Goal: Task Accomplishment & Management: Complete application form

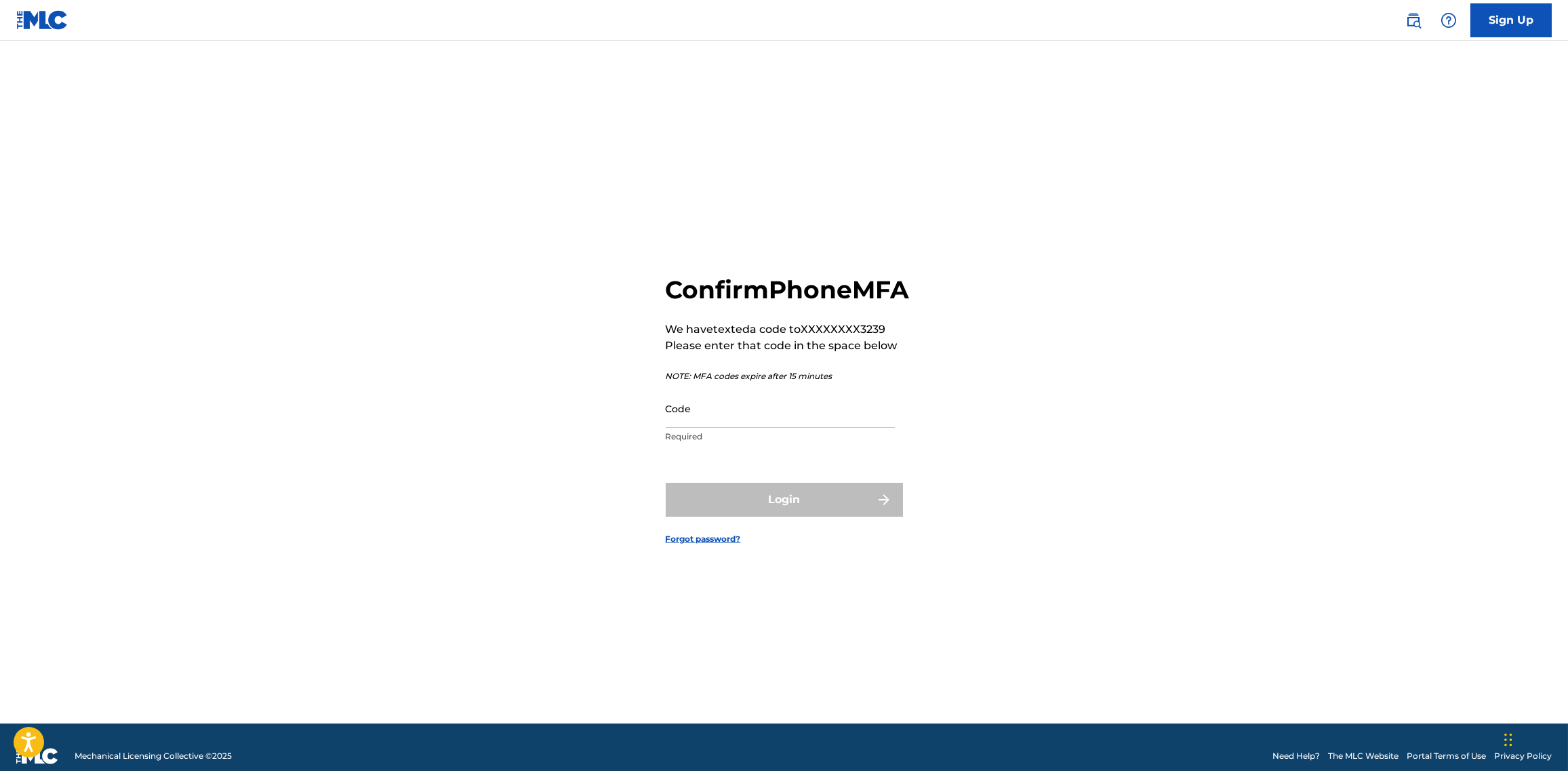
click at [776, 443] on p "Required" at bounding box center [780, 437] width 229 height 12
click at [784, 428] on input "Code" at bounding box center [780, 409] width 229 height 39
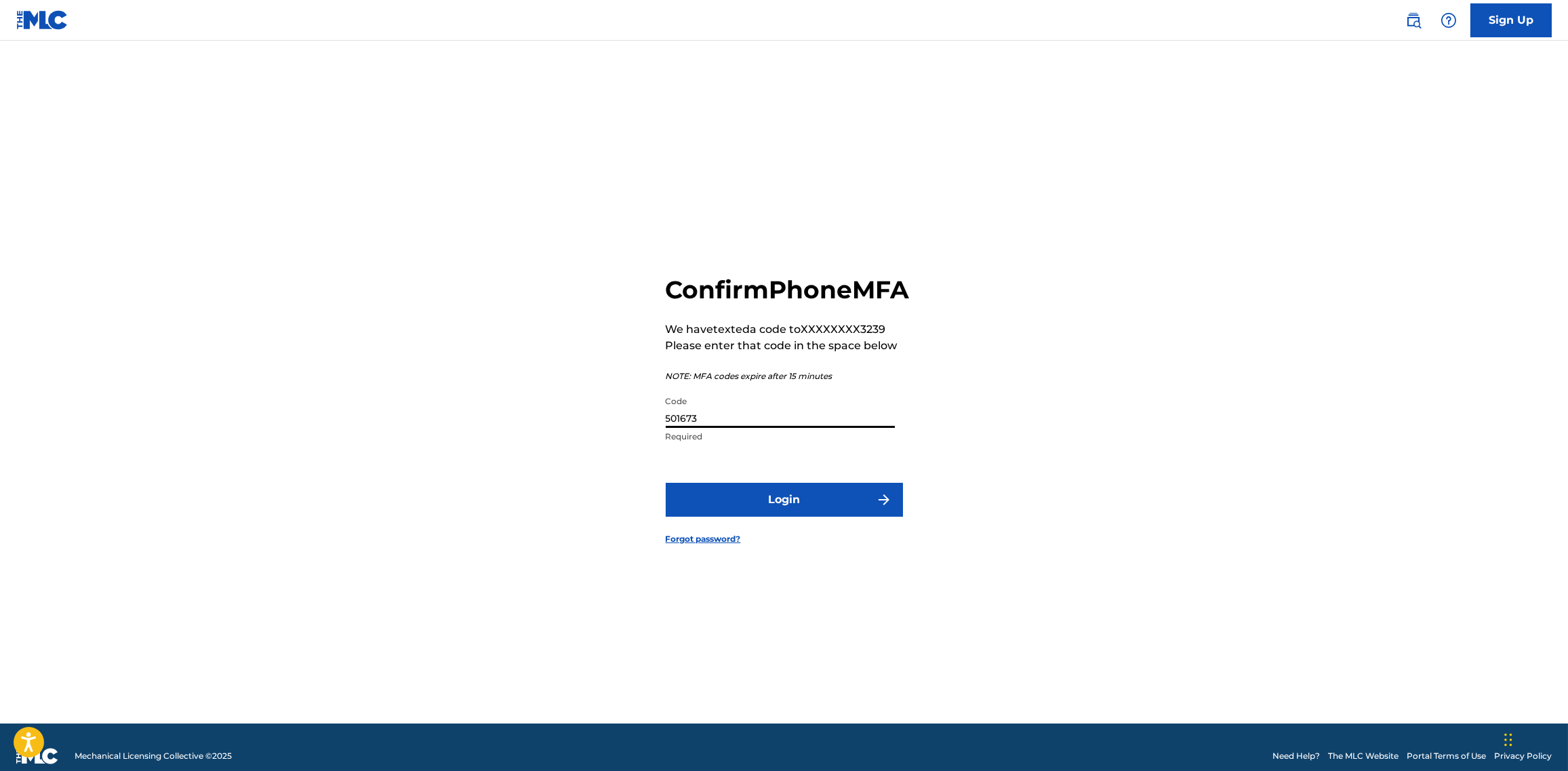
type input "501673"
click at [665, 483] on button "Login" at bounding box center [784, 500] width 238 height 34
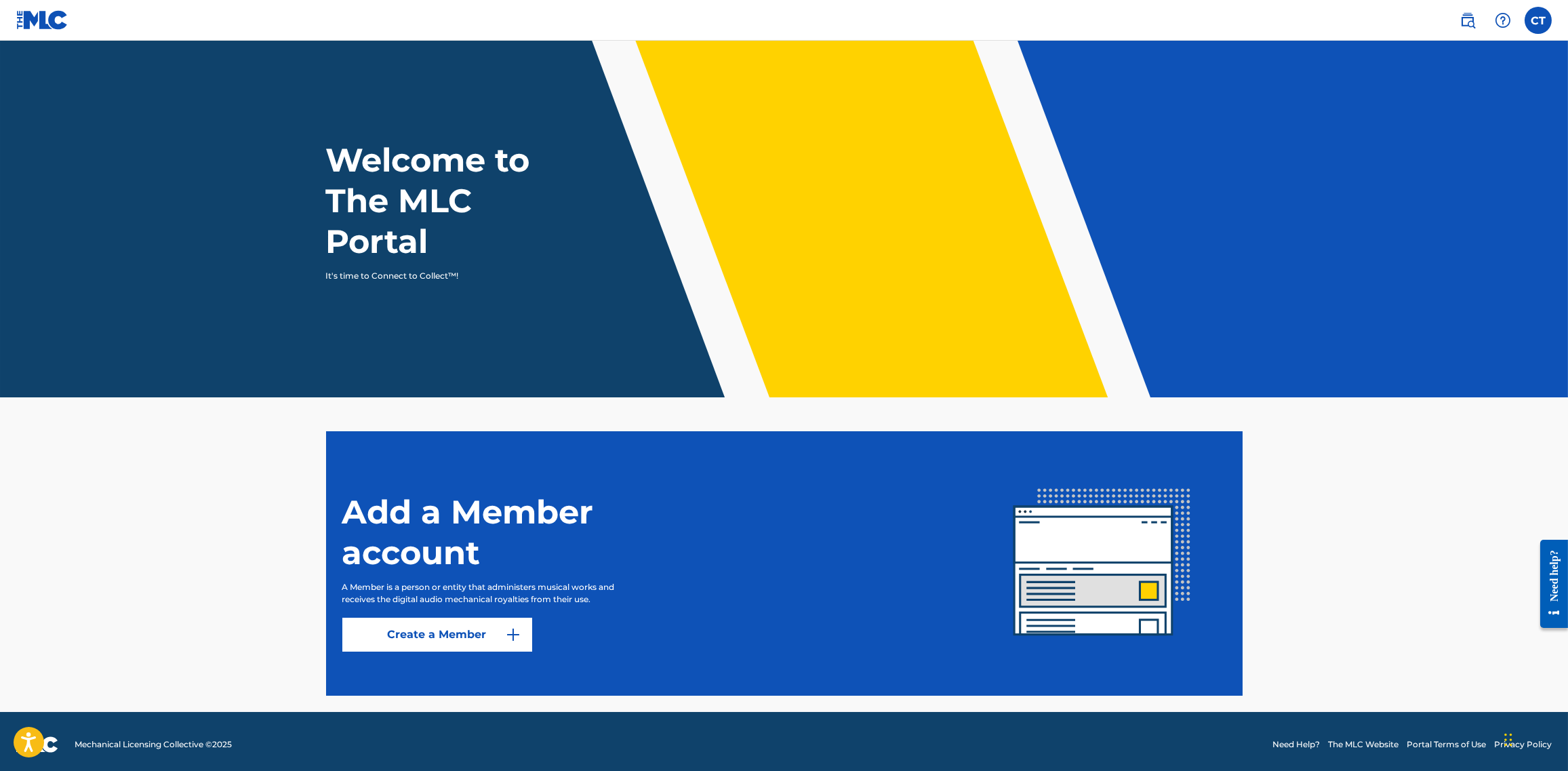
scroll to position [6, 0]
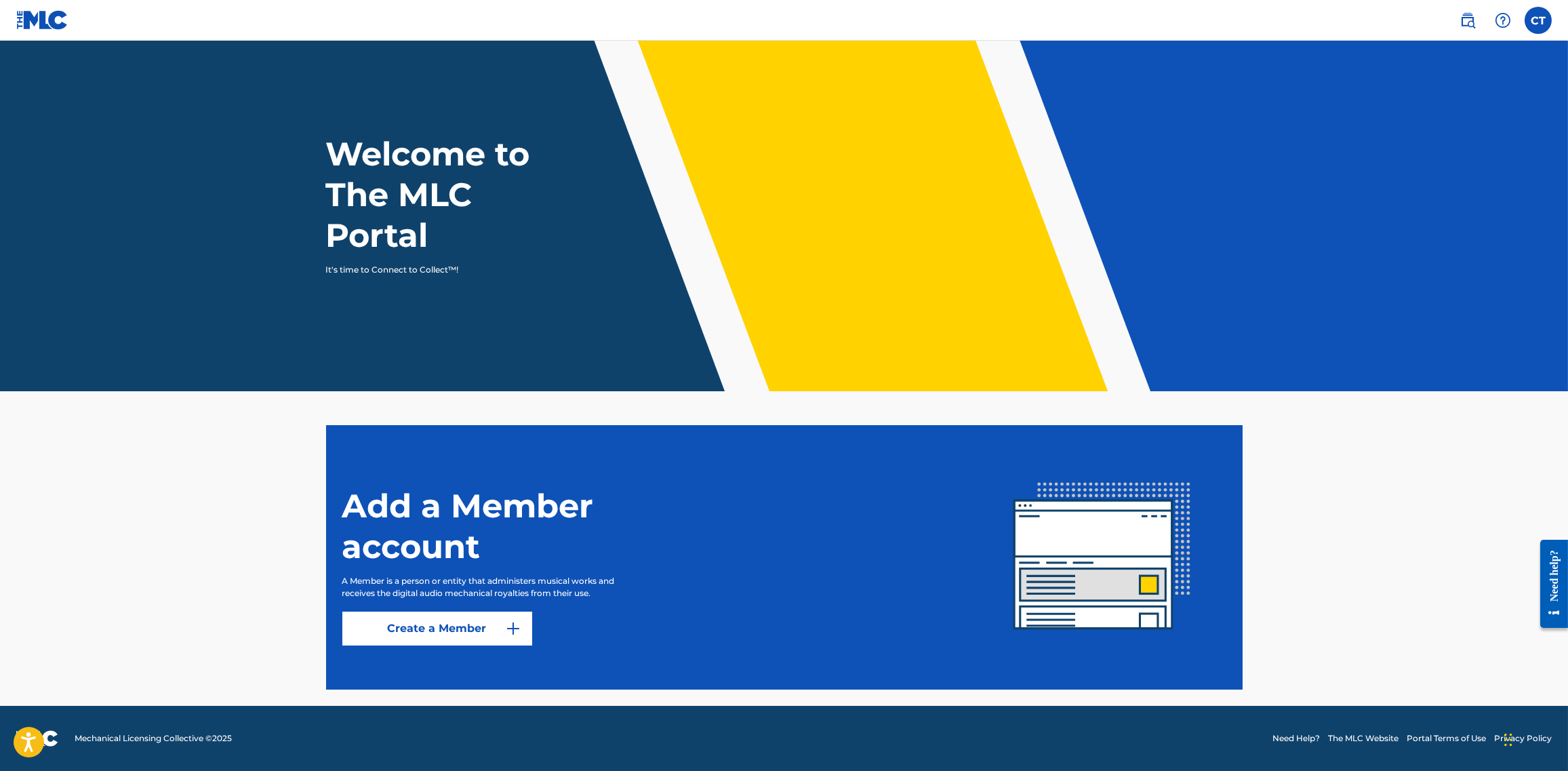
click at [463, 627] on link "Create a Member" at bounding box center [437, 628] width 190 height 34
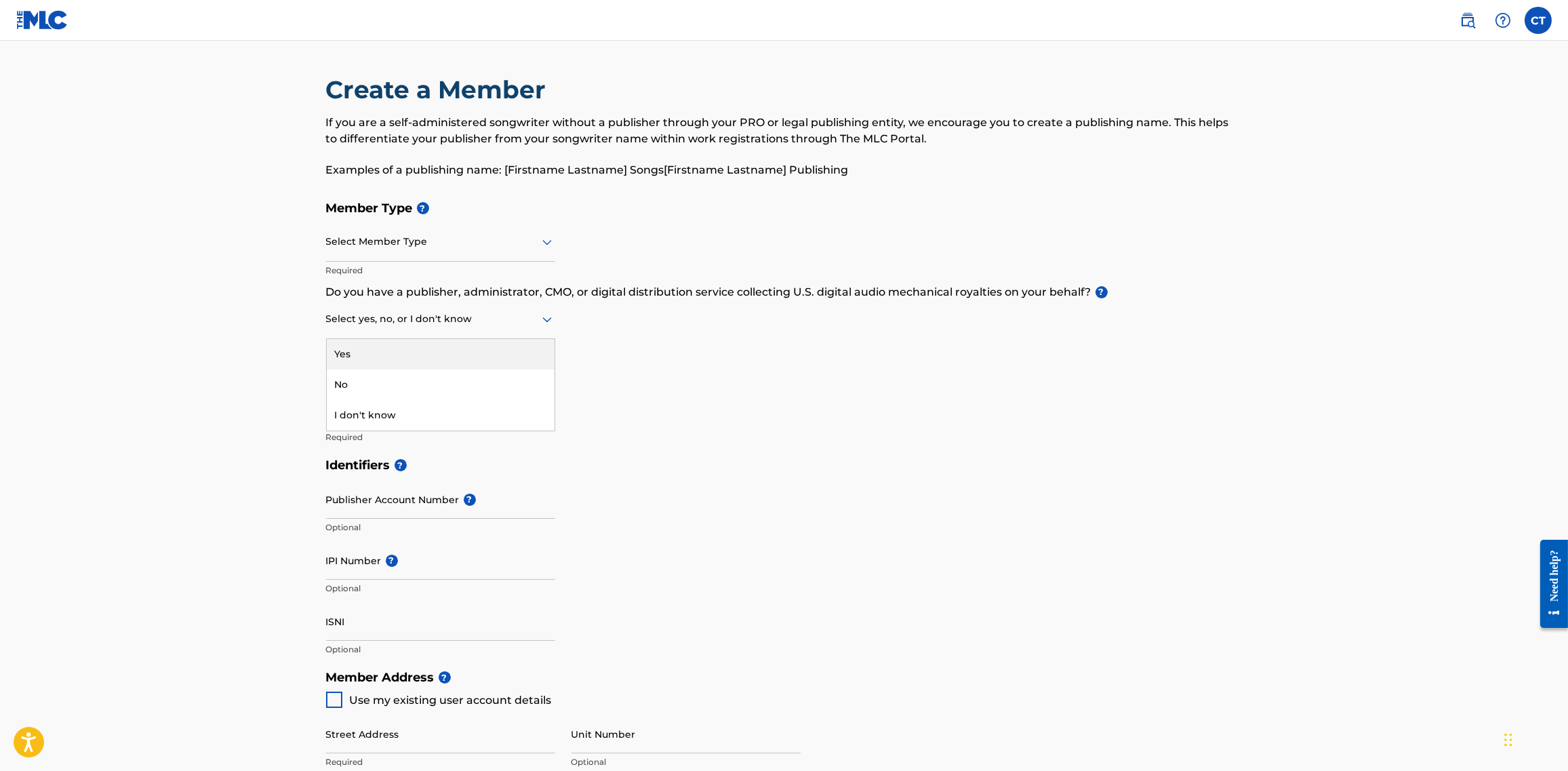
click at [529, 331] on div "Select yes, no, or I don't know" at bounding box center [440, 319] width 229 height 39
click at [410, 383] on div "No" at bounding box center [440, 385] width 228 height 30
click at [519, 247] on div at bounding box center [440, 241] width 229 height 17
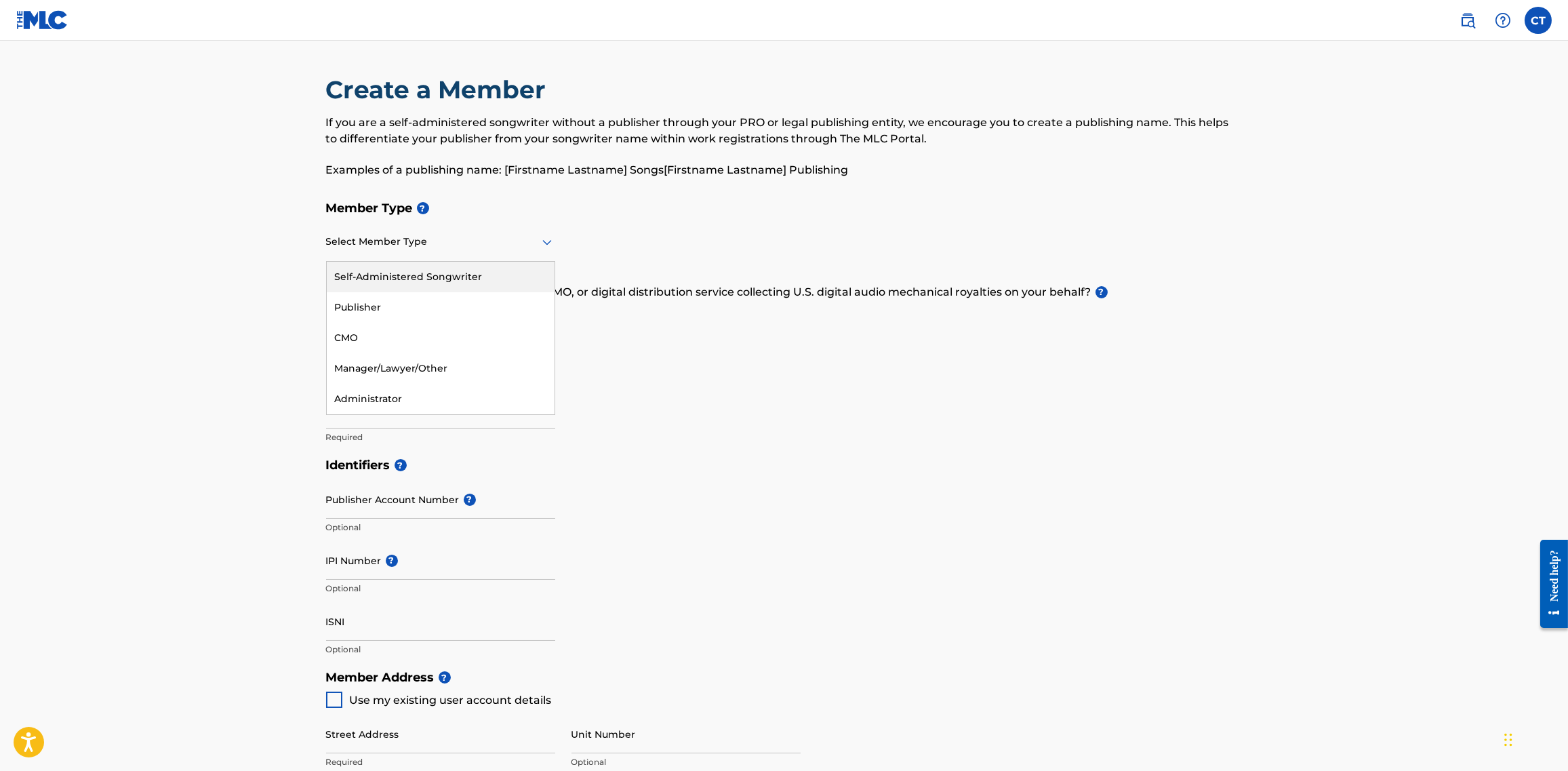
click at [500, 272] on div "Self-Administered Songwriter" at bounding box center [440, 276] width 228 height 30
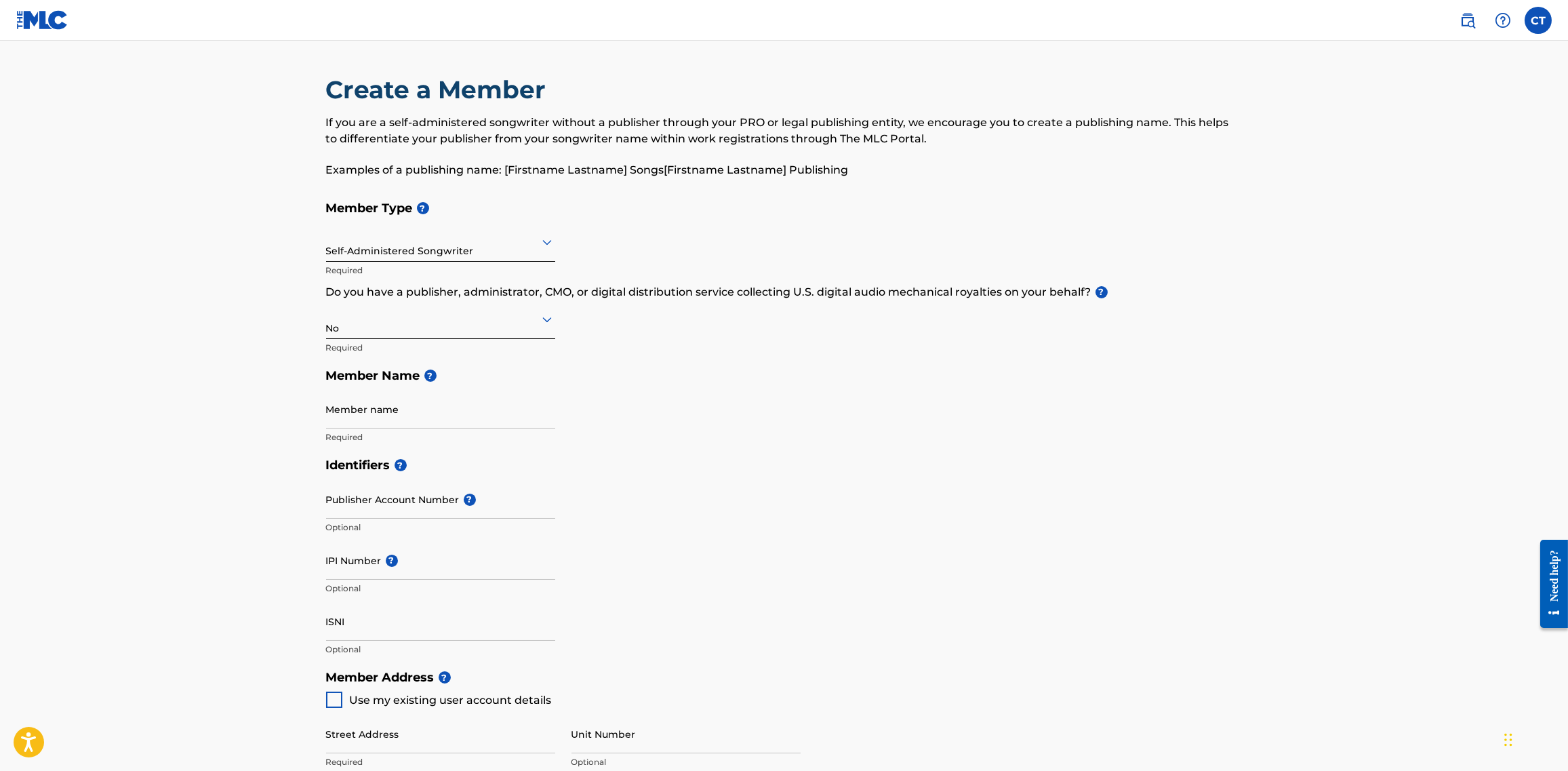
click at [424, 419] on input "Member name" at bounding box center [440, 409] width 229 height 39
click at [629, 412] on div "Member Type ? Self-Administered Songwriter Required Do you have a publisher, ad…" at bounding box center [784, 322] width 916 height 257
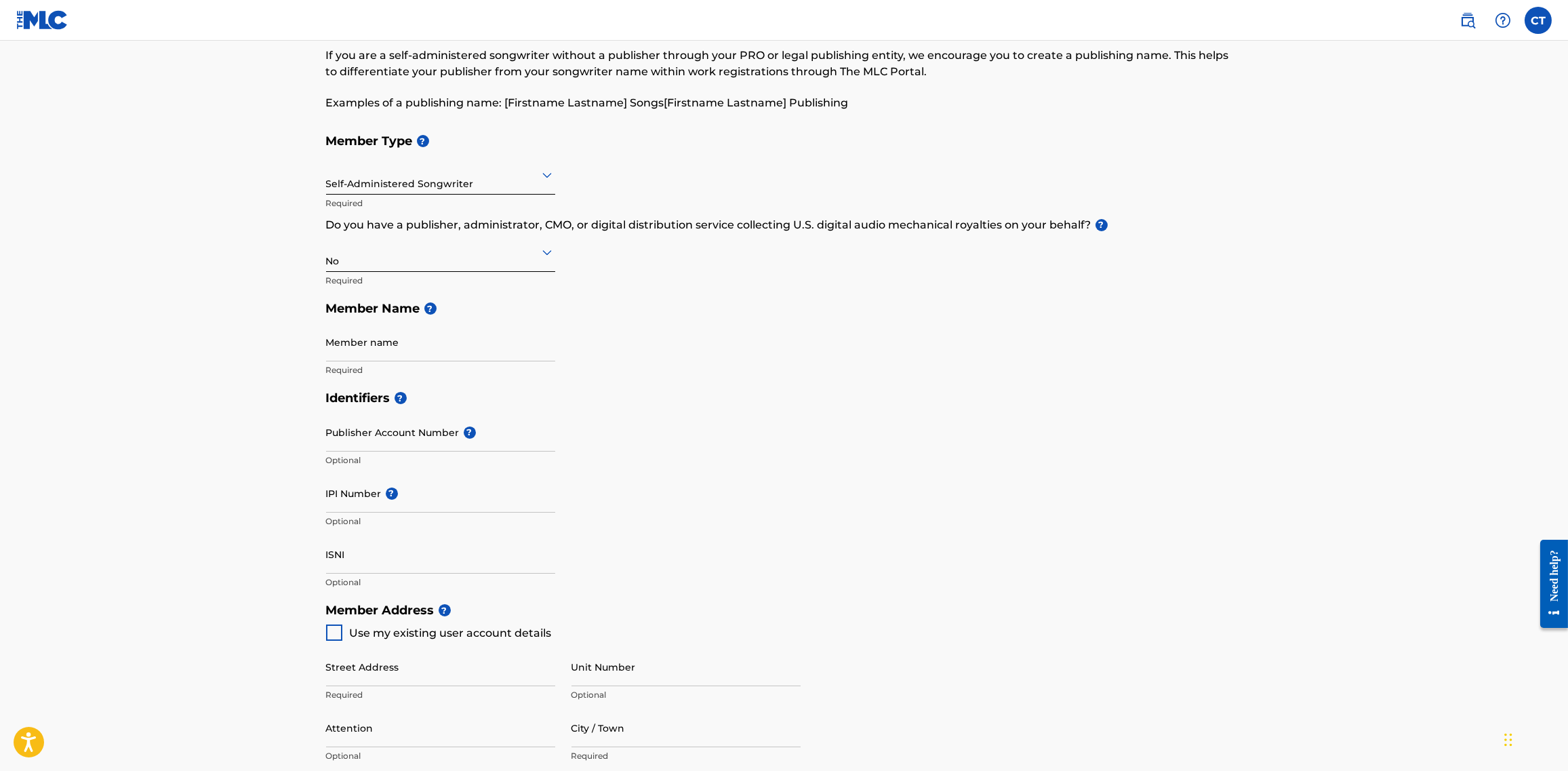
click at [431, 438] on input "Publisher Account Number ?" at bounding box center [440, 432] width 229 height 39
click at [257, 492] on main "Create a Member If you are a self-administered songwriter without a publisher t…" at bounding box center [784, 582] width 1568 height 1218
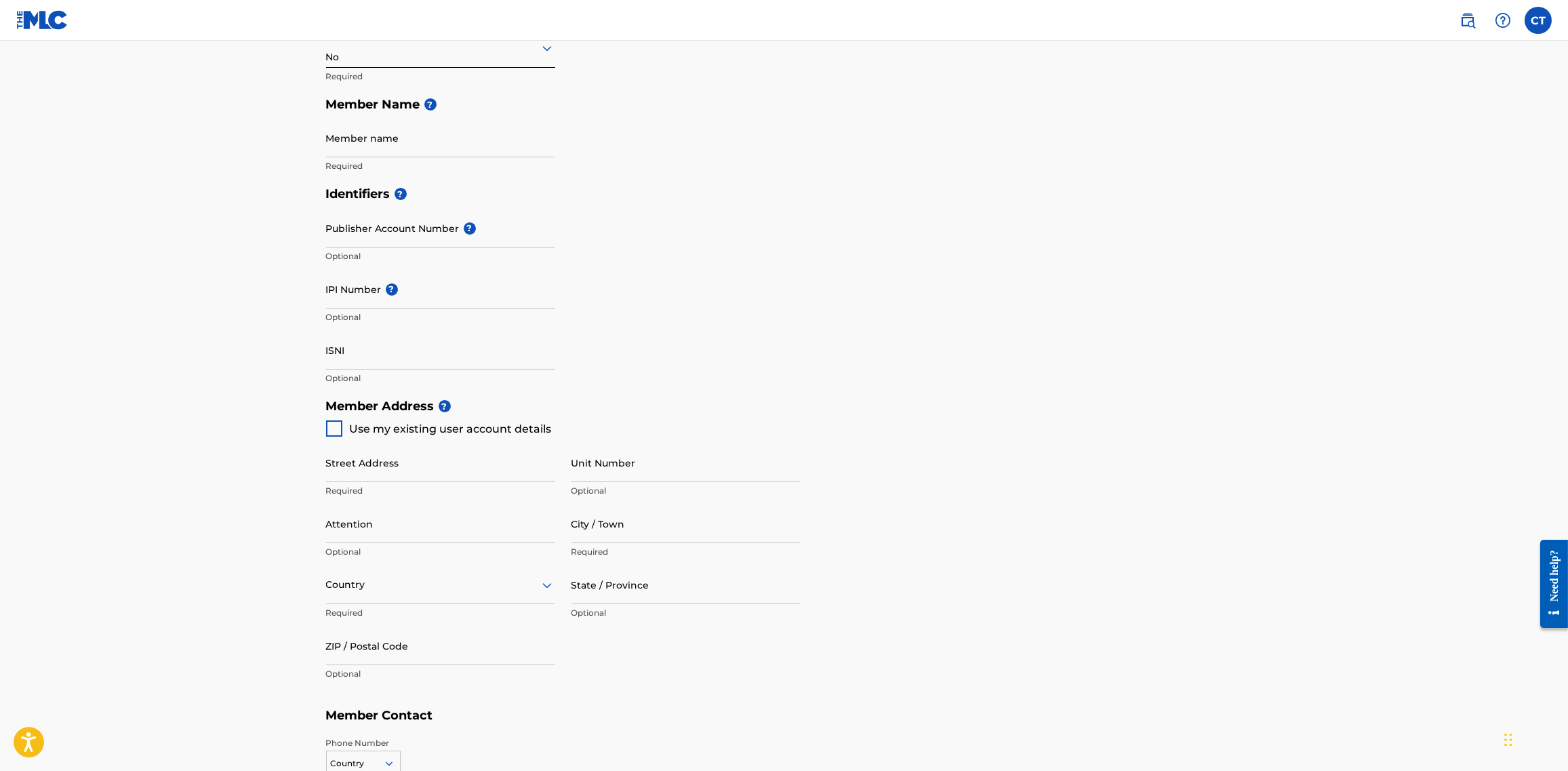
scroll to position [339, 0]
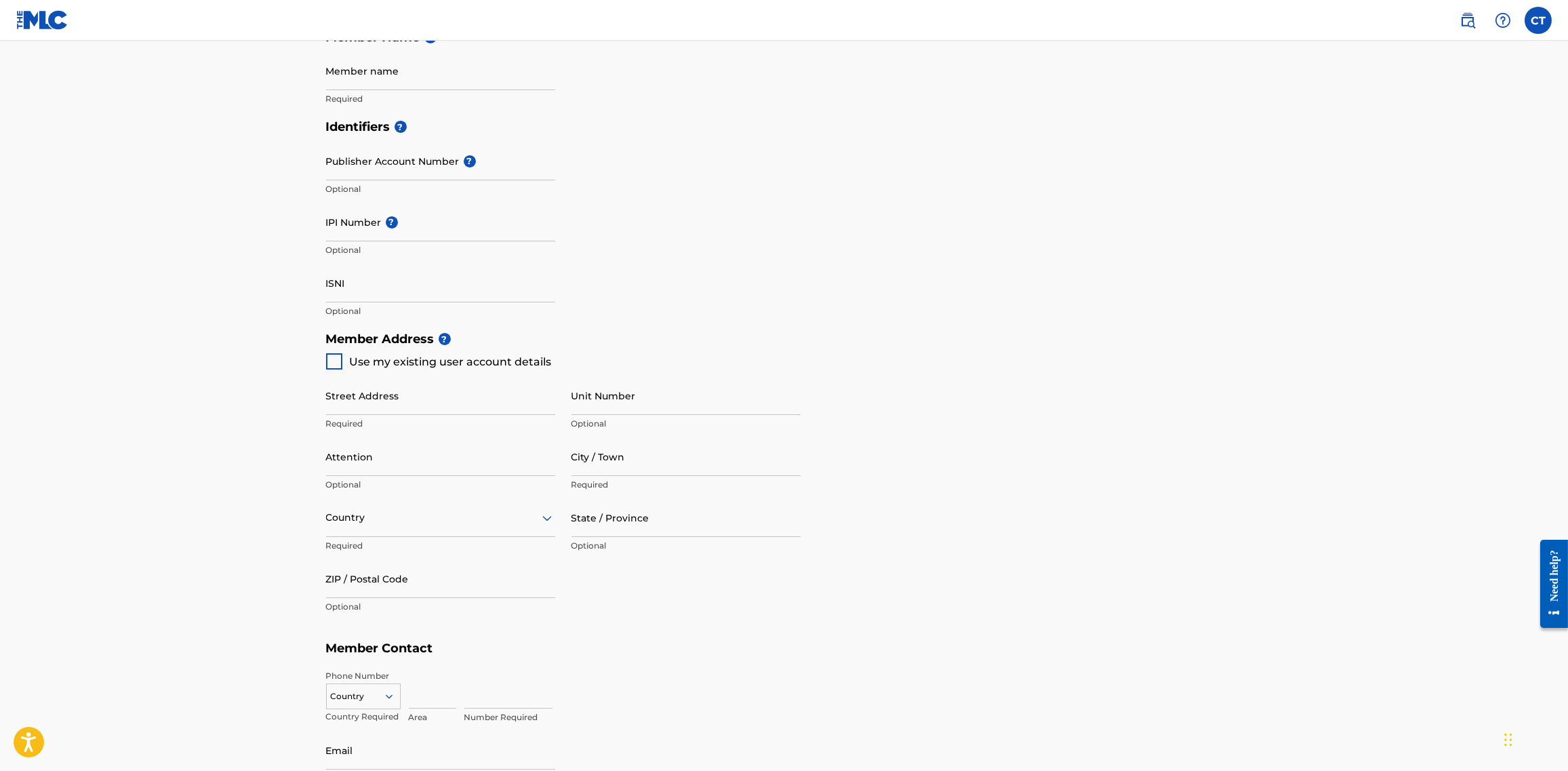
click at [418, 370] on div "Street Address Required Unit Number Optional Attention Optional City / Town Req…" at bounding box center [563, 498] width 474 height 258
drag, startPoint x: 361, startPoint y: 374, endPoint x: 355, endPoint y: 365, distance: 10.8
click at [361, 373] on div "Street Address Required Unit Number Optional Attention Optional City / Town Req…" at bounding box center [563, 498] width 474 height 258
click at [354, 365] on span "Use my existing user account details" at bounding box center [451, 361] width 202 height 13
type input "[STREET_ADDRESS][PERSON_NAME]"
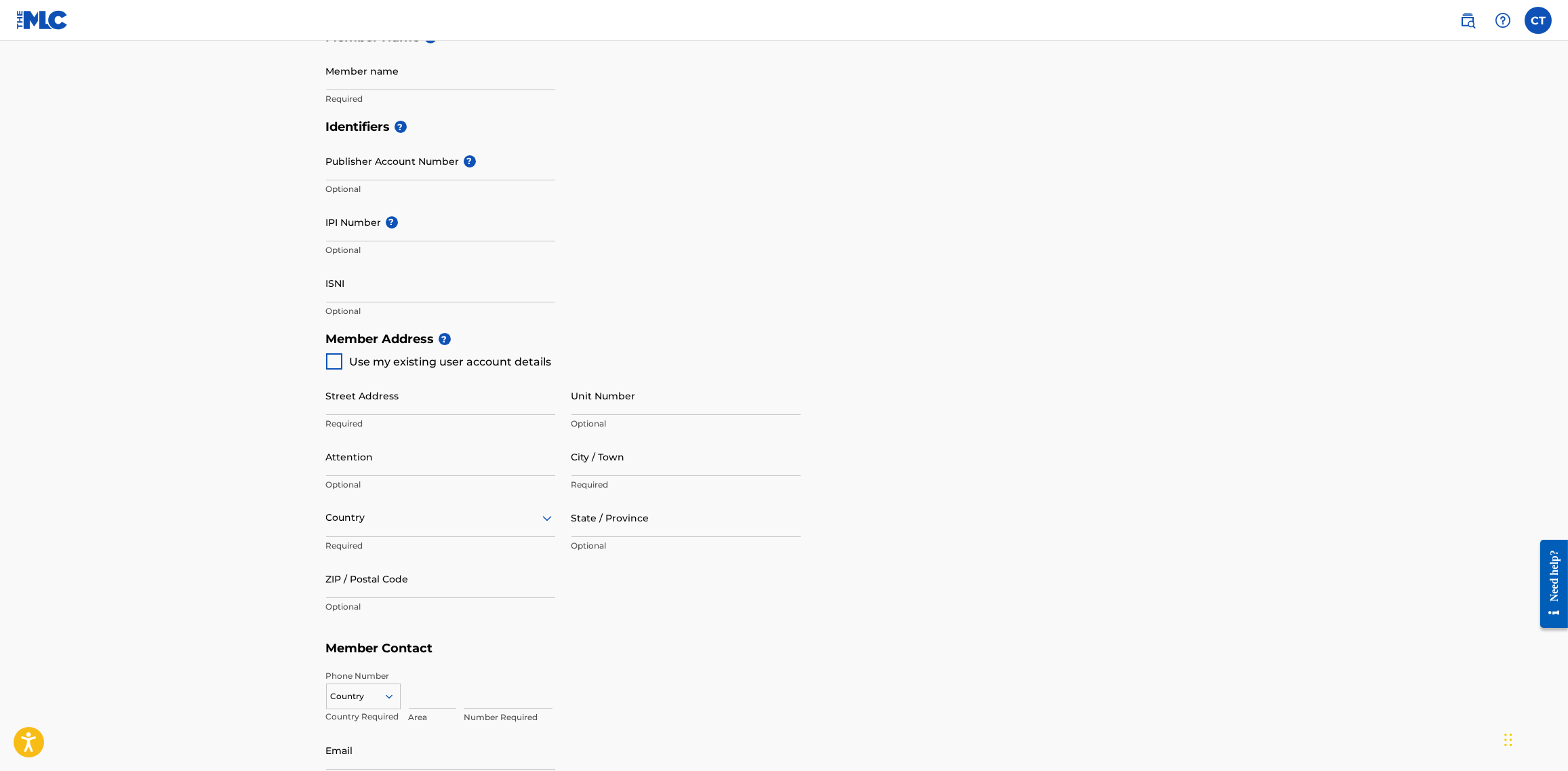
type input "[GEOGRAPHIC_DATA]"
type input "90028"
type input "808"
type input "2603239"
type input "[EMAIL_ADDRESS][DOMAIN_NAME]"
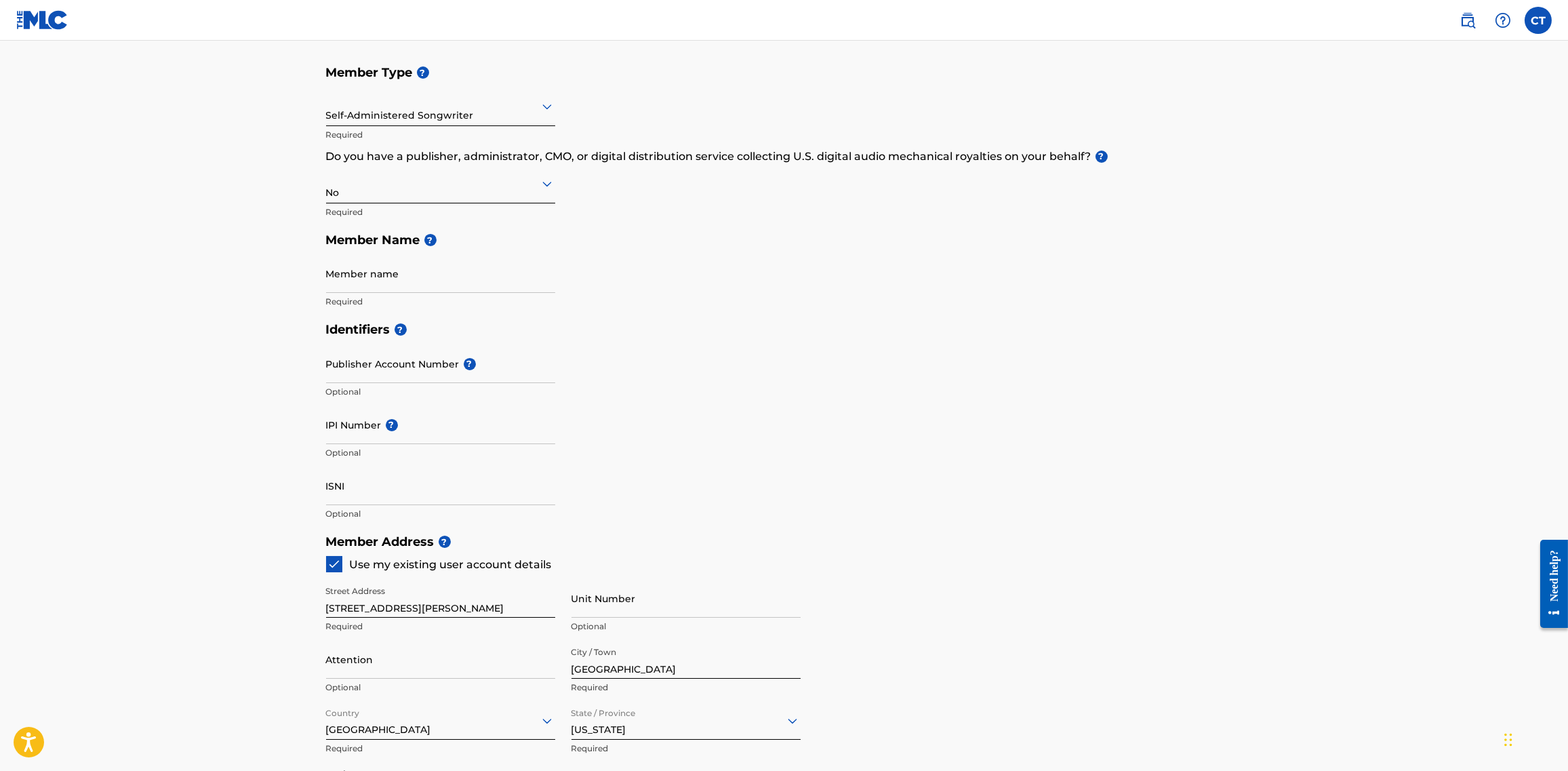
scroll to position [0, 0]
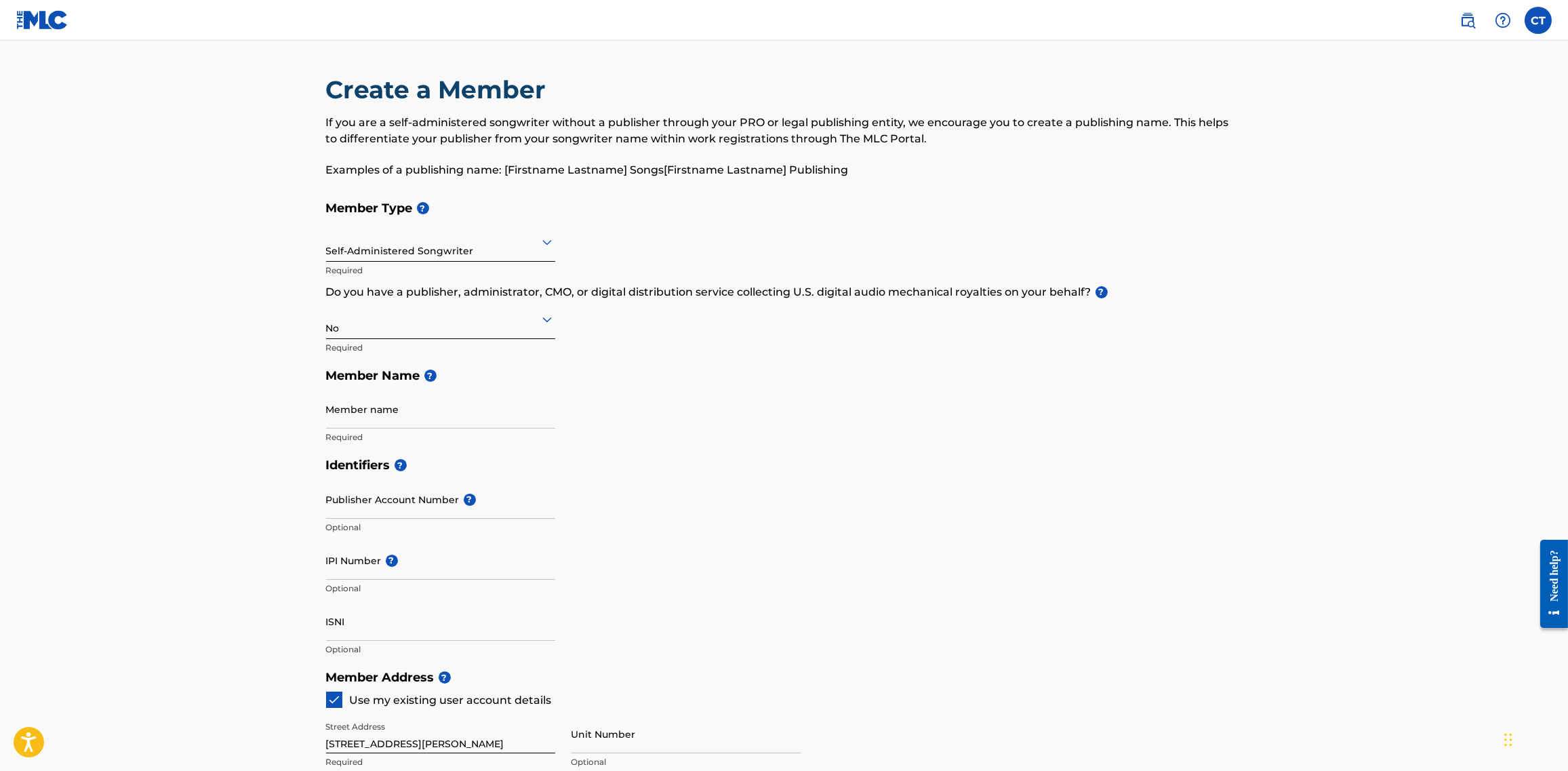
click at [59, 372] on main "Create a Member If you are a self-administered songwriter without a publisher t…" at bounding box center [784, 650] width 1568 height 1218
click at [90, 596] on main "Create a Member If you are a self-administered songwriter without a publisher t…" at bounding box center [784, 650] width 1568 height 1218
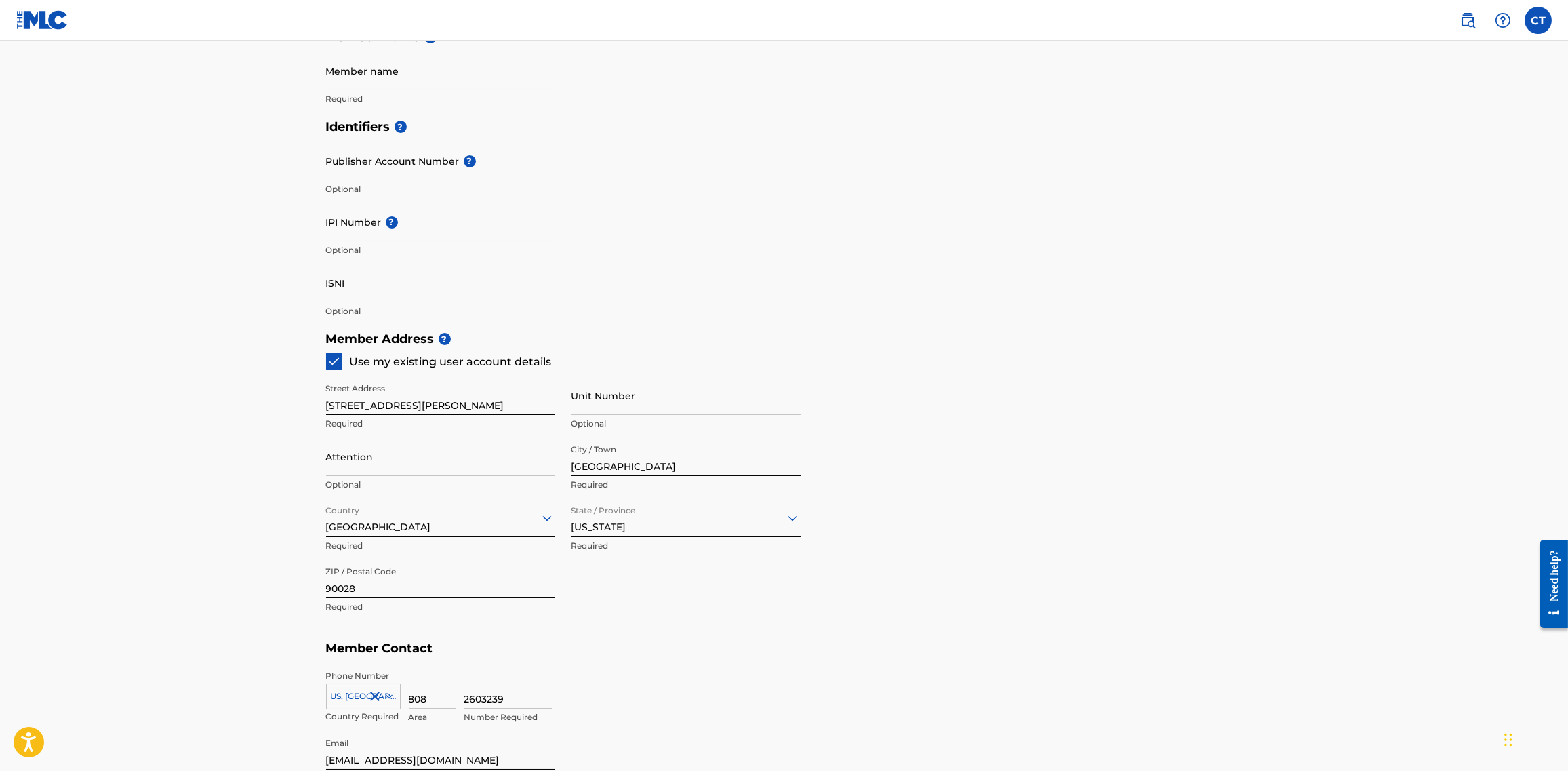
scroll to position [475, 0]
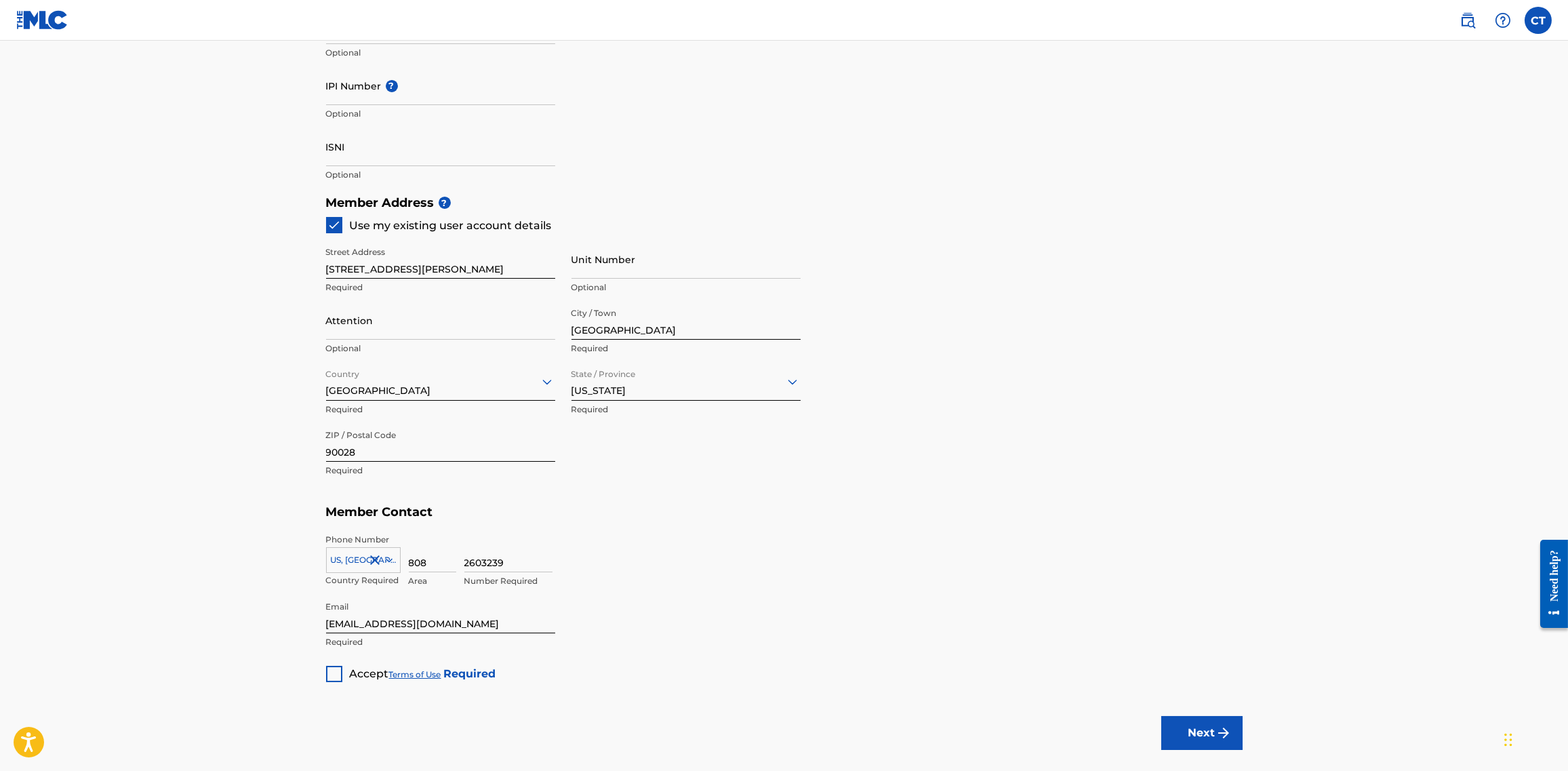
click at [356, 671] on span "Accept" at bounding box center [369, 673] width 39 height 13
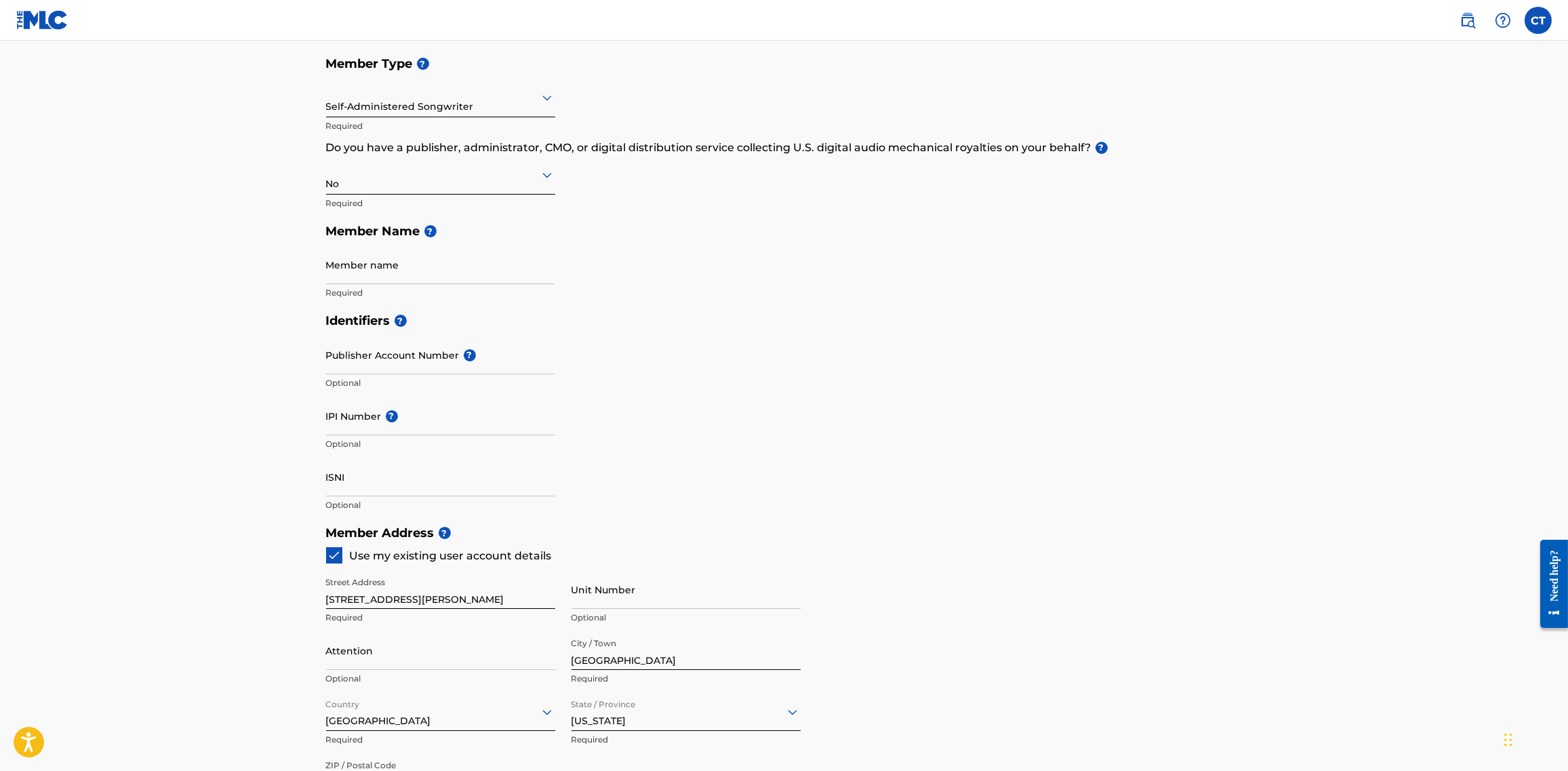
scroll to position [10, 0]
